Goal: Task Accomplishment & Management: Manage account settings

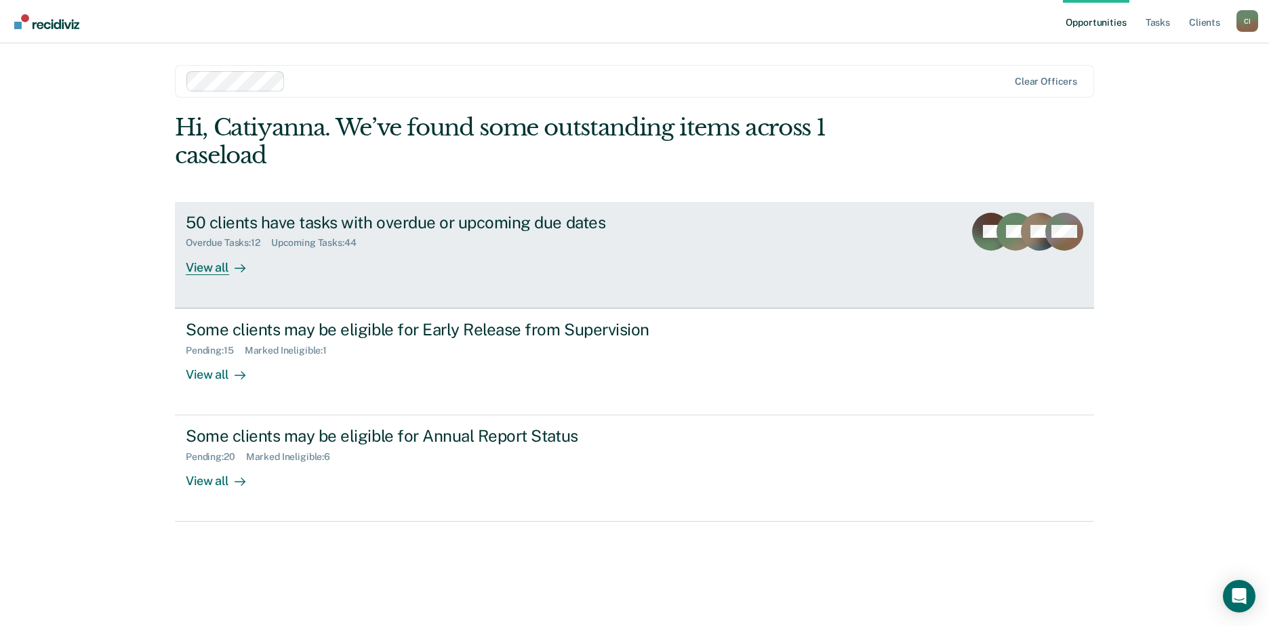
click at [226, 262] on div "View all" at bounding box center [224, 262] width 76 height 26
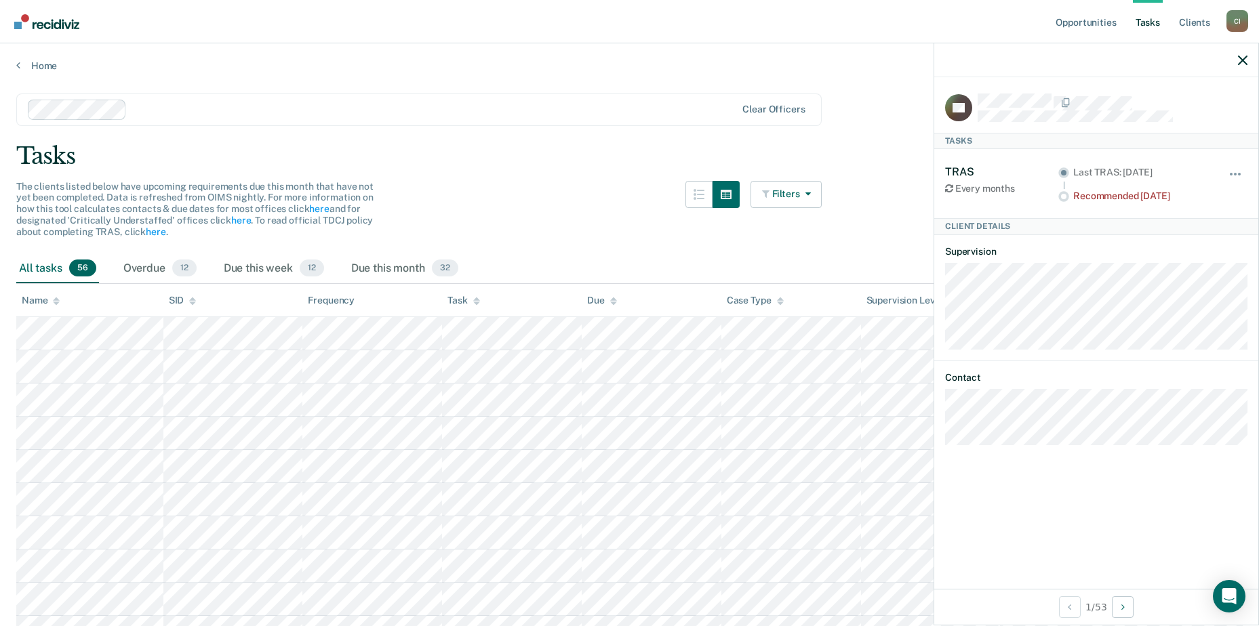
click at [565, 183] on div "The clients listed below have upcoming requirements due this month that have no…" at bounding box center [418, 217] width 805 height 73
click at [1241, 62] on icon "button" at bounding box center [1242, 60] width 9 height 9
click at [1240, 62] on icon "button" at bounding box center [1242, 60] width 9 height 9
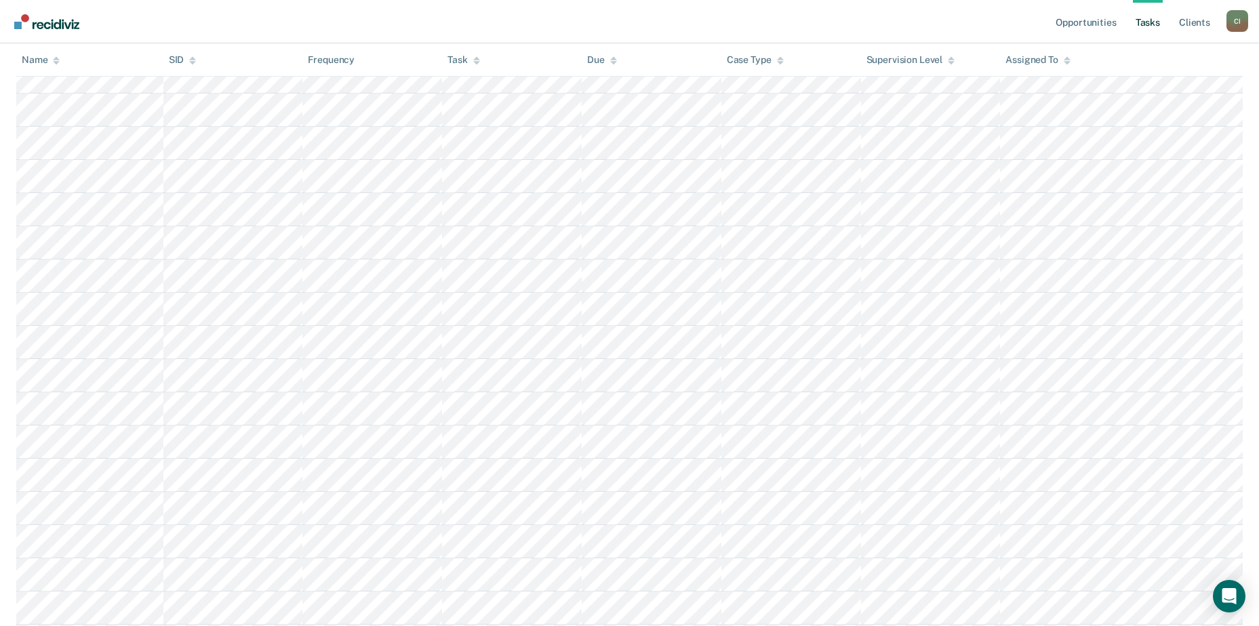
scroll to position [339, 0]
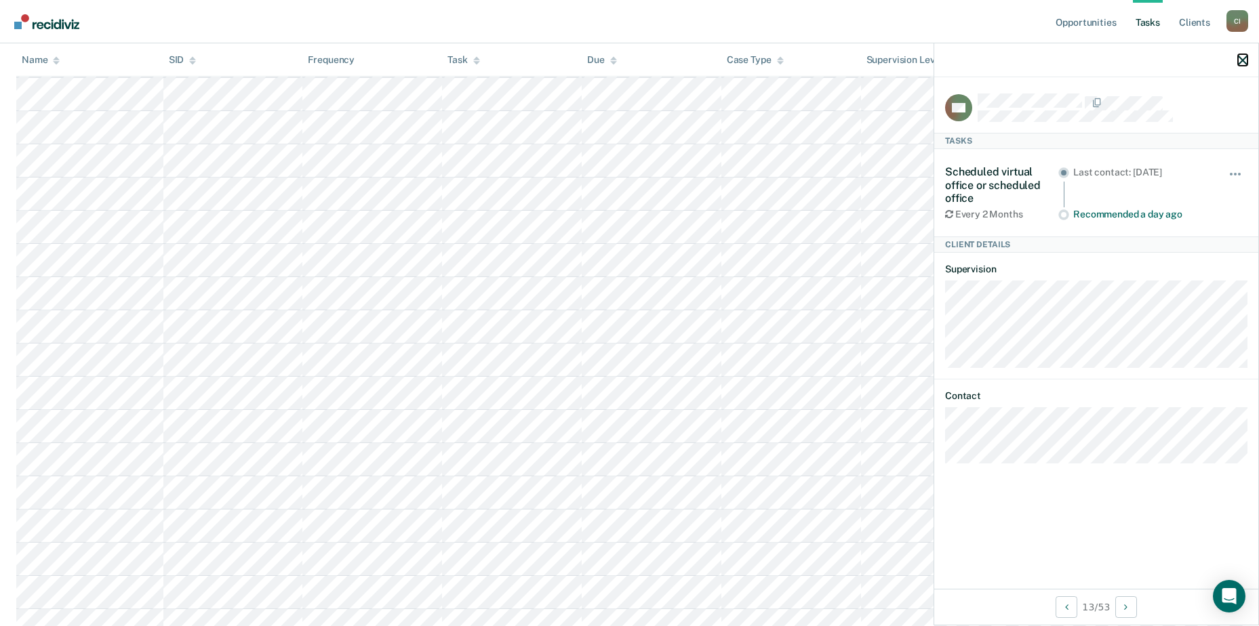
click at [1243, 61] on icon "button" at bounding box center [1242, 60] width 9 height 9
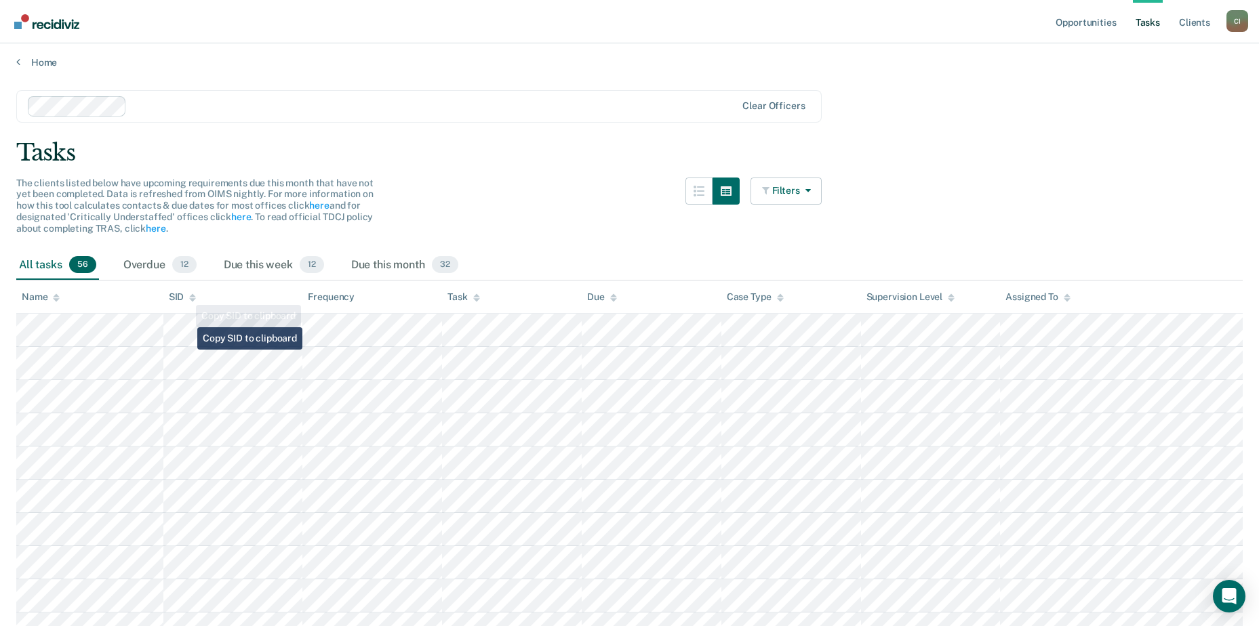
scroll to position [0, 0]
